Goal: Transaction & Acquisition: Purchase product/service

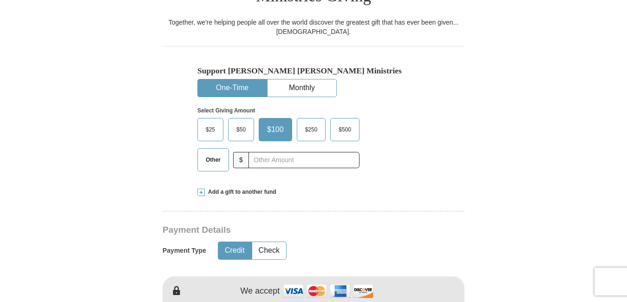
scroll to position [279, 0]
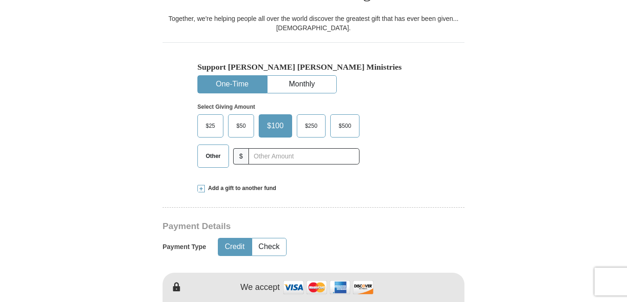
click at [216, 149] on span "Other" at bounding box center [213, 156] width 24 height 14
click at [0, 0] on input "Other" at bounding box center [0, 0] width 0 height 0
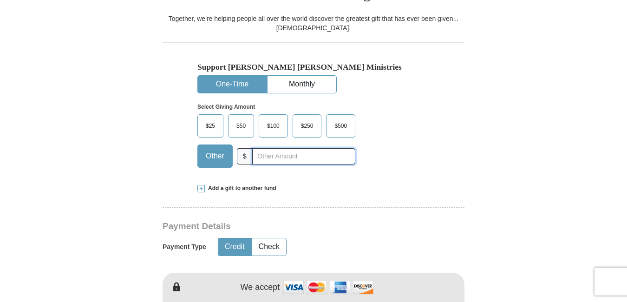
click at [312, 148] on input "text" at bounding box center [303, 156] width 103 height 16
type input "80.00"
click at [389, 138] on div "$25 $50 $100 $250 $500 $" at bounding box center [294, 144] width 193 height 60
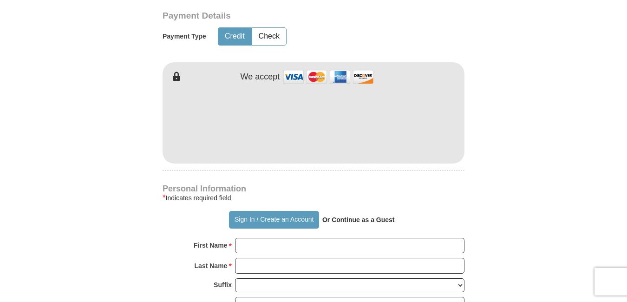
scroll to position [511, 0]
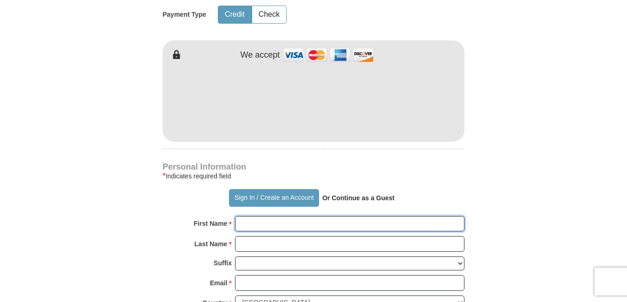
click at [416, 216] on input "First Name *" at bounding box center [350, 224] width 230 height 16
type input "[PERSON_NAME] and [PERSON_NAME]"
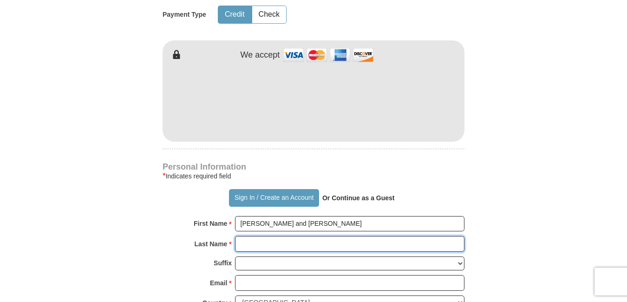
click at [379, 236] on input "Last Name *" at bounding box center [350, 244] width 230 height 16
type input "[PERSON_NAME]"
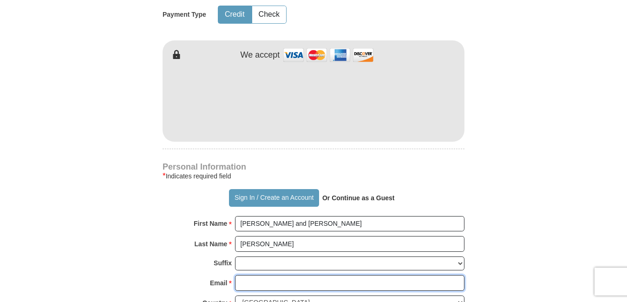
click at [398, 275] on input "Email *" at bounding box center [350, 283] width 230 height 16
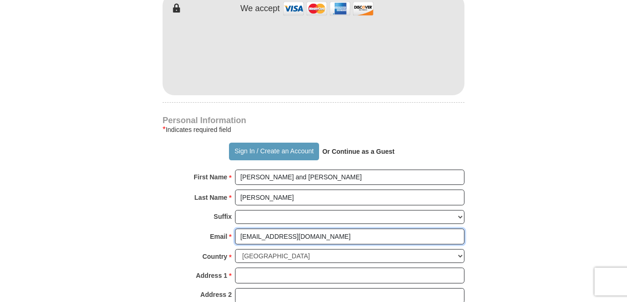
type input "[EMAIL_ADDRESS][DOMAIN_NAME]"
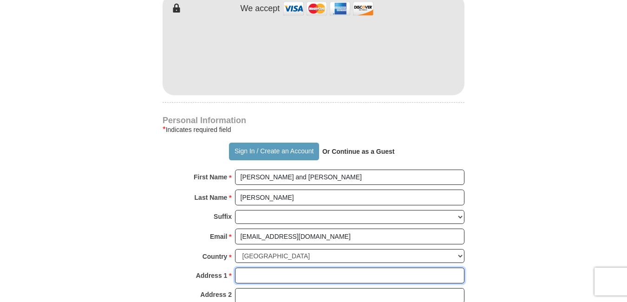
click at [372, 268] on input "Address 1 *" at bounding box center [350, 276] width 230 height 16
type input "[STREET_ADDRESS][PERSON_NAME]"
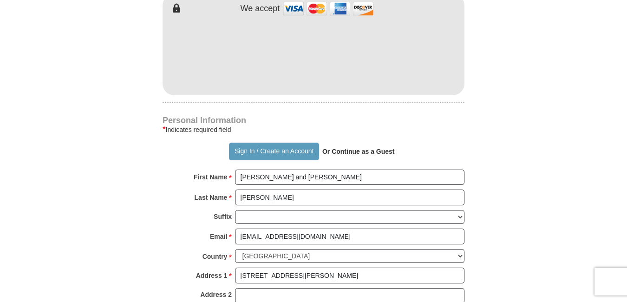
click at [477, 262] on form "Already have an account? Sign in for faster giving. Don't have an account? Crea…" at bounding box center [314, 62] width 530 height 1166
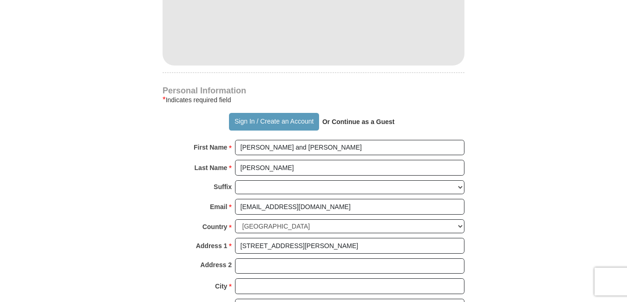
scroll to position [604, 0]
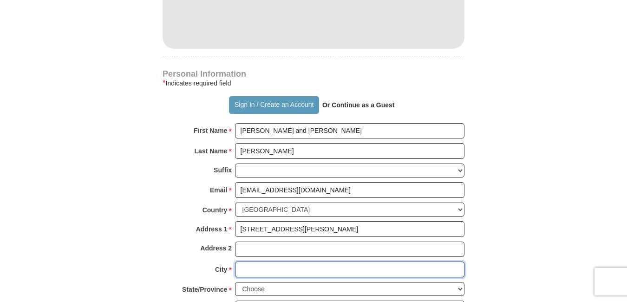
click at [396, 262] on input "City *" at bounding box center [350, 270] width 230 height 16
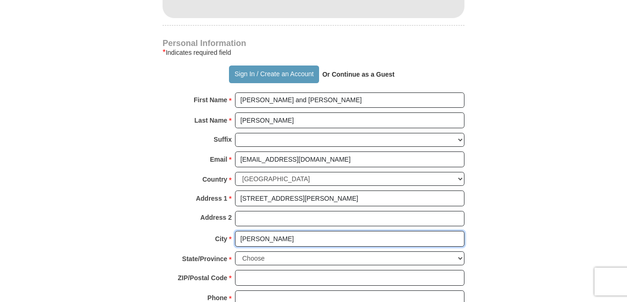
scroll to position [651, 0]
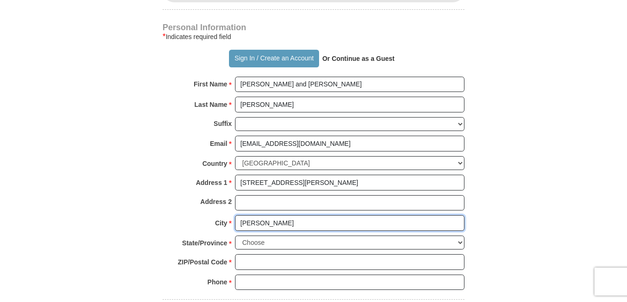
type input "[PERSON_NAME]"
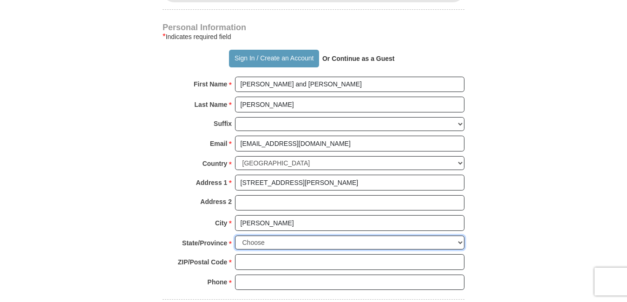
click at [459, 236] on select "Choose [US_STATE] [US_STATE] [US_STATE] [US_STATE] [US_STATE] Armed Forces Amer…" at bounding box center [350, 243] width 230 height 14
select select "IN"
click at [235, 236] on select "Choose [US_STATE] [US_STATE] [US_STATE] [US_STATE] [US_STATE] Armed Forces Amer…" at bounding box center [350, 243] width 230 height 14
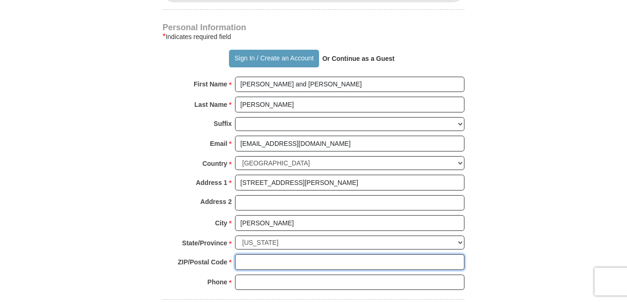
click at [447, 254] on input "ZIP/Postal Code *" at bounding box center [350, 262] width 230 height 16
type input "46765"
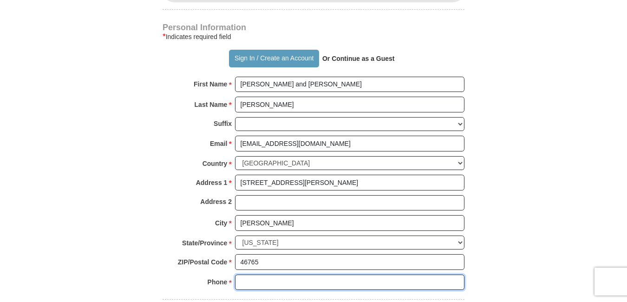
click at [446, 275] on input "Phone * *" at bounding box center [350, 283] width 230 height 16
type input "[PHONE_NUMBER]"
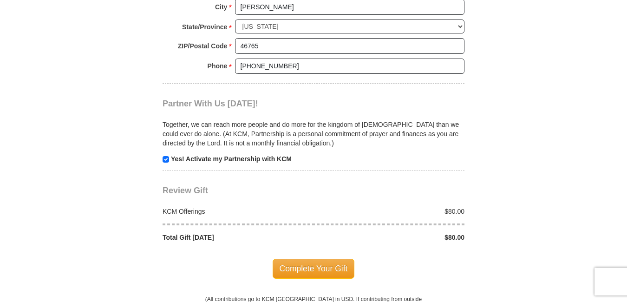
scroll to position [883, 0]
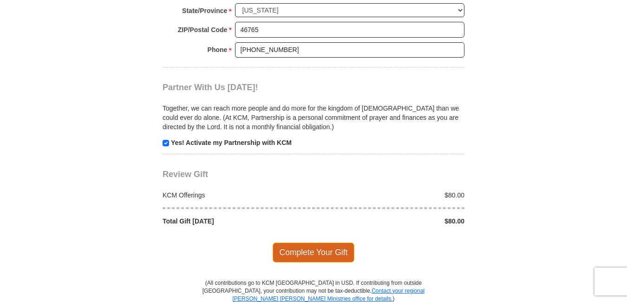
click at [329, 243] on span "Complete Your Gift" at bounding box center [314, 253] width 82 height 20
